Goal: Task Accomplishment & Management: Manage account settings

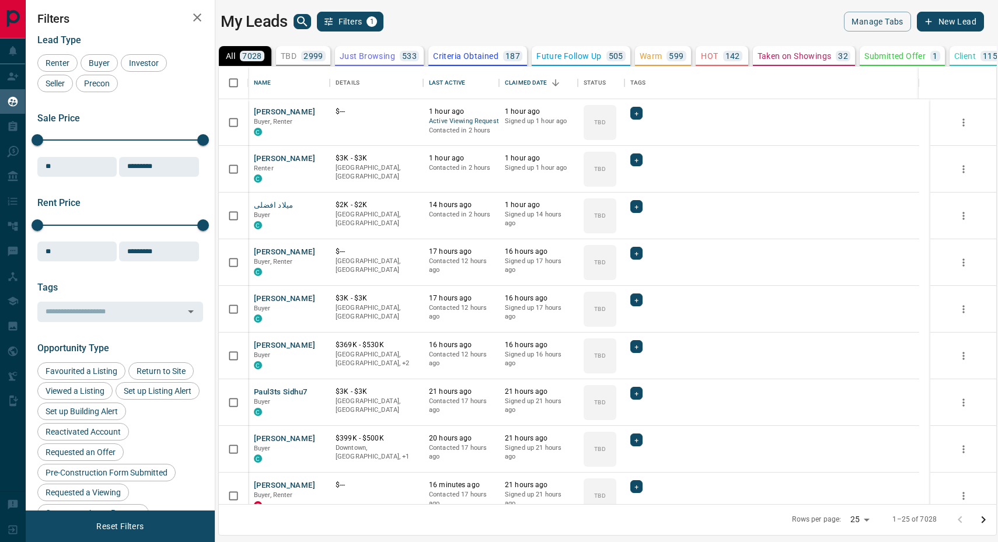
scroll to position [427, 767]
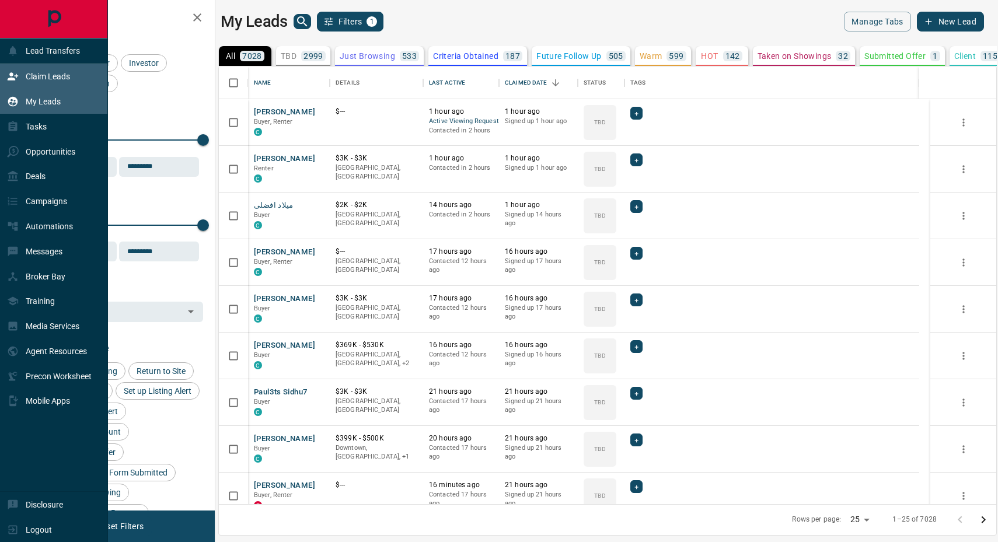
click at [51, 76] on p "Claim Leads" at bounding box center [48, 76] width 44 height 9
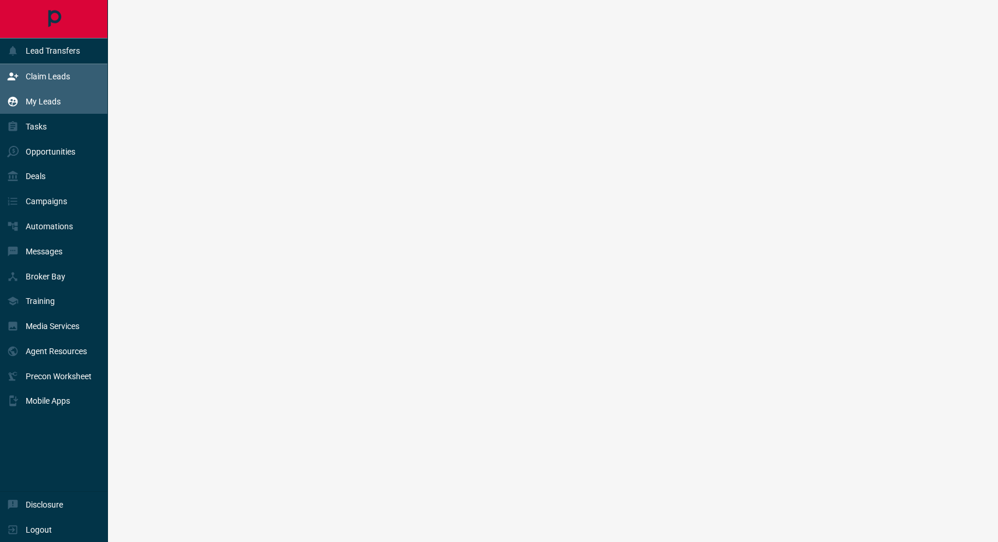
click at [50, 101] on p "My Leads" at bounding box center [43, 101] width 35 height 9
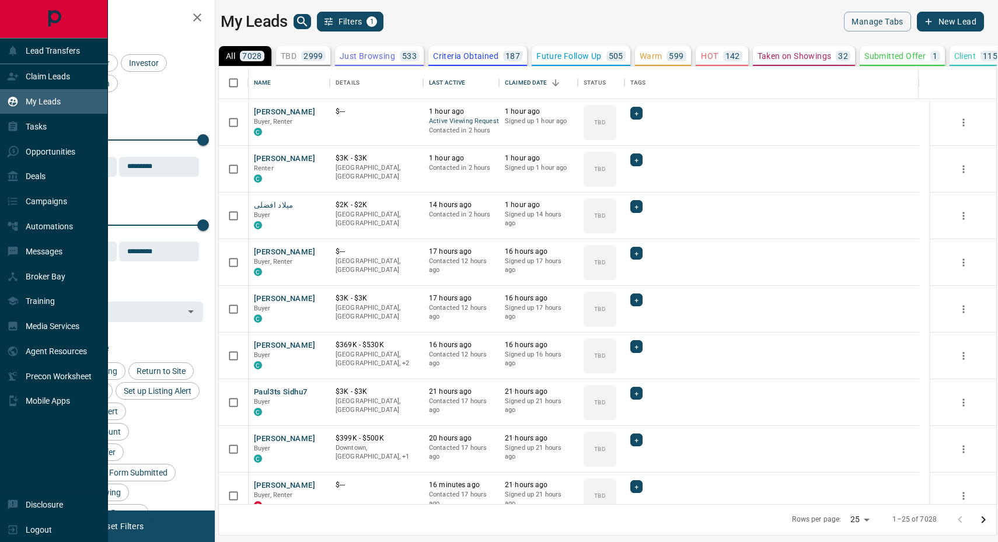
scroll to position [427, 767]
click at [51, 102] on p "My Leads" at bounding box center [43, 101] width 35 height 9
click at [53, 98] on p "My Leads" at bounding box center [43, 101] width 35 height 9
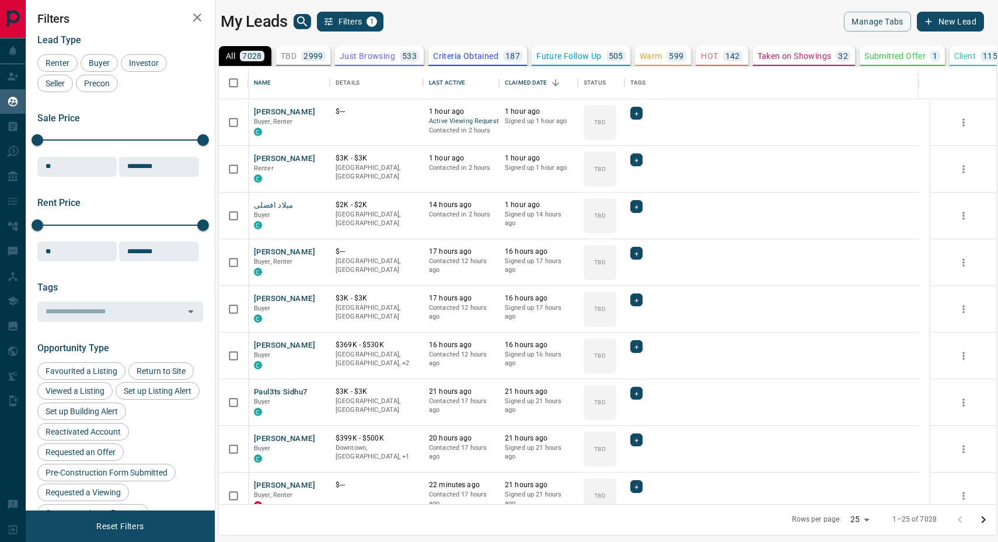
click at [298, 53] on div "TBD 2999" at bounding box center [303, 56] width 45 height 11
click at [97, 61] on span "Buyer" at bounding box center [99, 62] width 29 height 9
click at [58, 82] on span "Seller" at bounding box center [54, 83] width 27 height 9
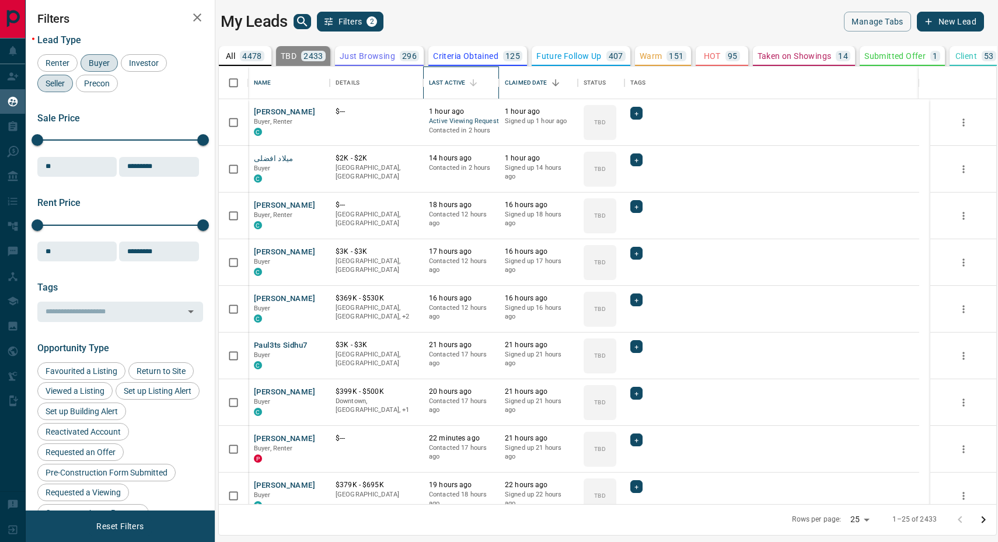
click at [455, 81] on div "Last Active" at bounding box center [447, 83] width 36 height 33
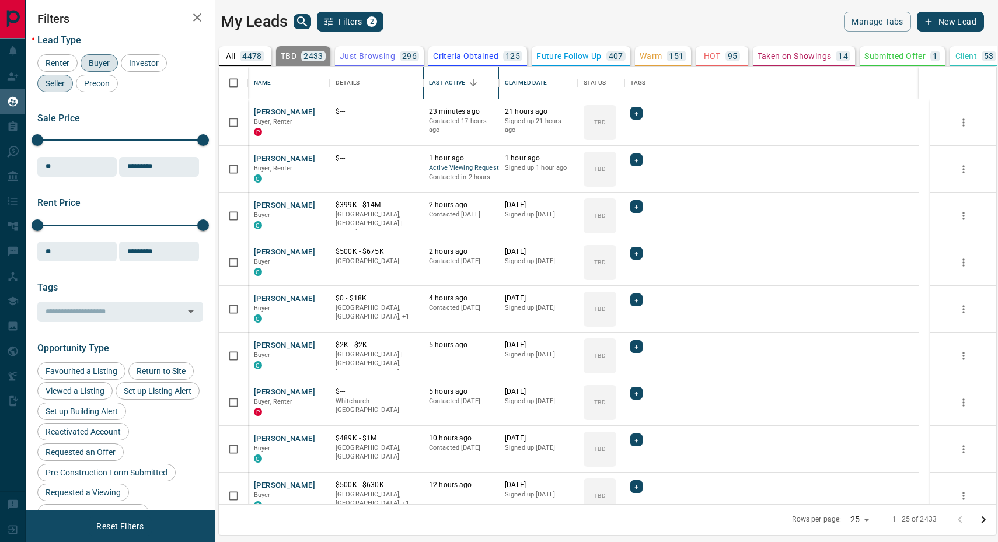
click at [453, 83] on div "Last Active" at bounding box center [447, 83] width 36 height 33
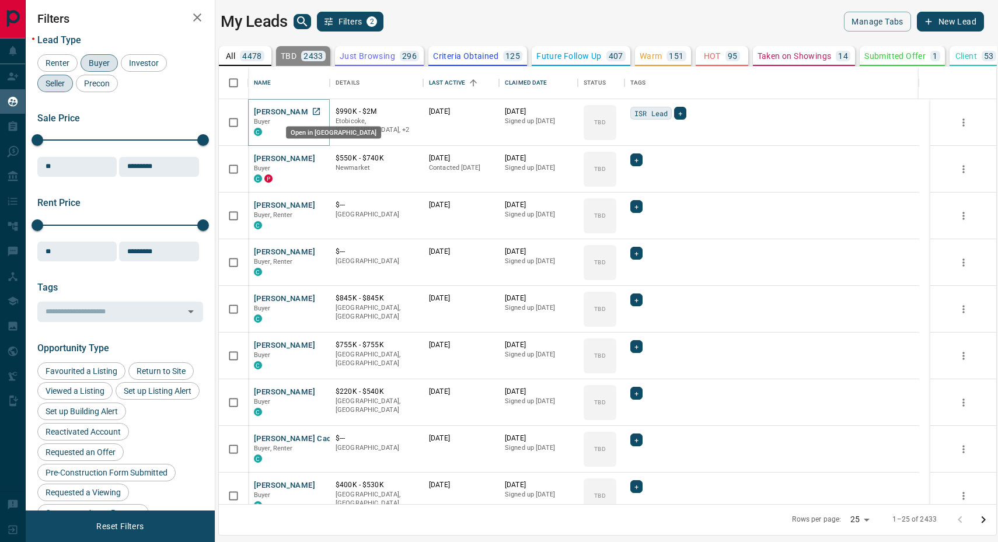
click at [316, 110] on icon "Open in New Tab" at bounding box center [316, 111] width 7 height 7
